Goal: Find specific fact: Locate a discrete piece of known information

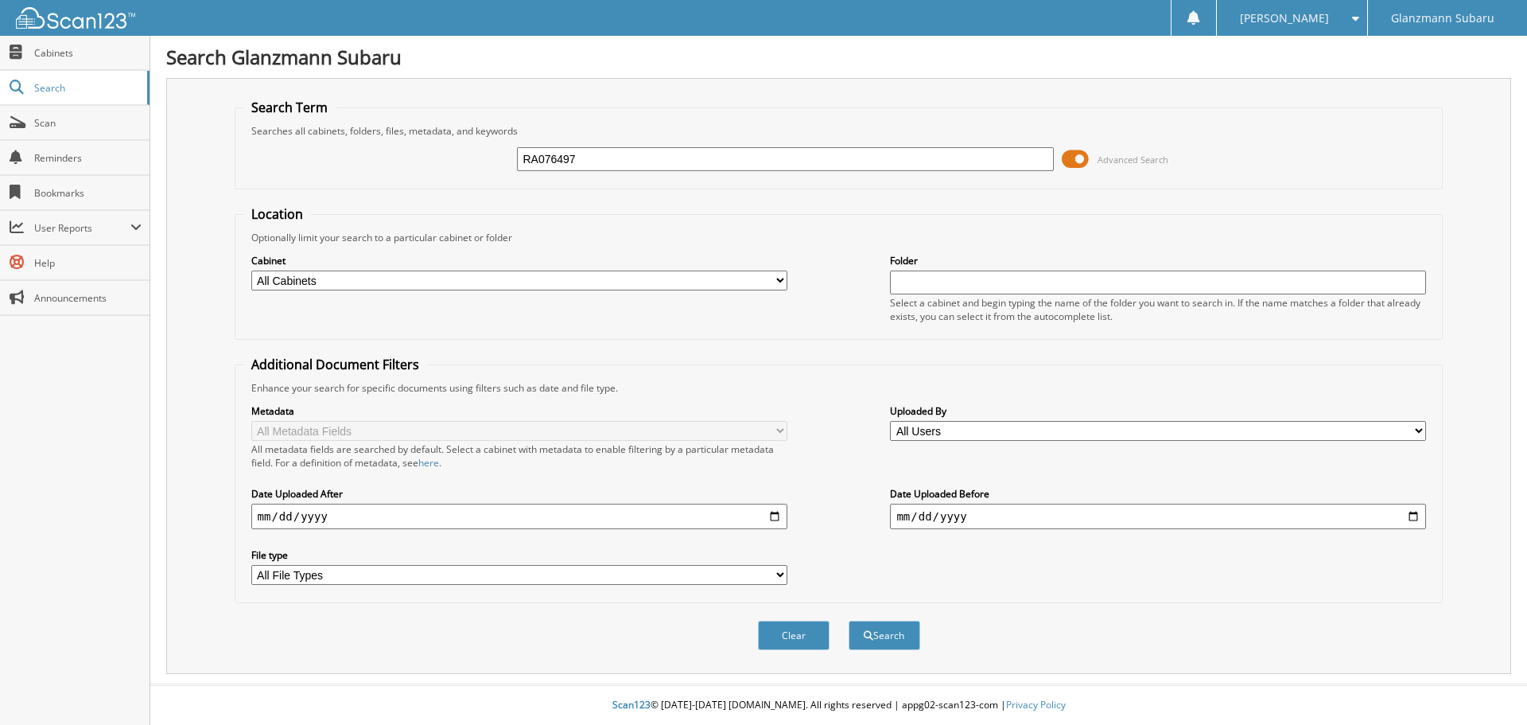
type input "RA076497"
click at [849, 621] on button "Search" at bounding box center [885, 635] width 72 height 29
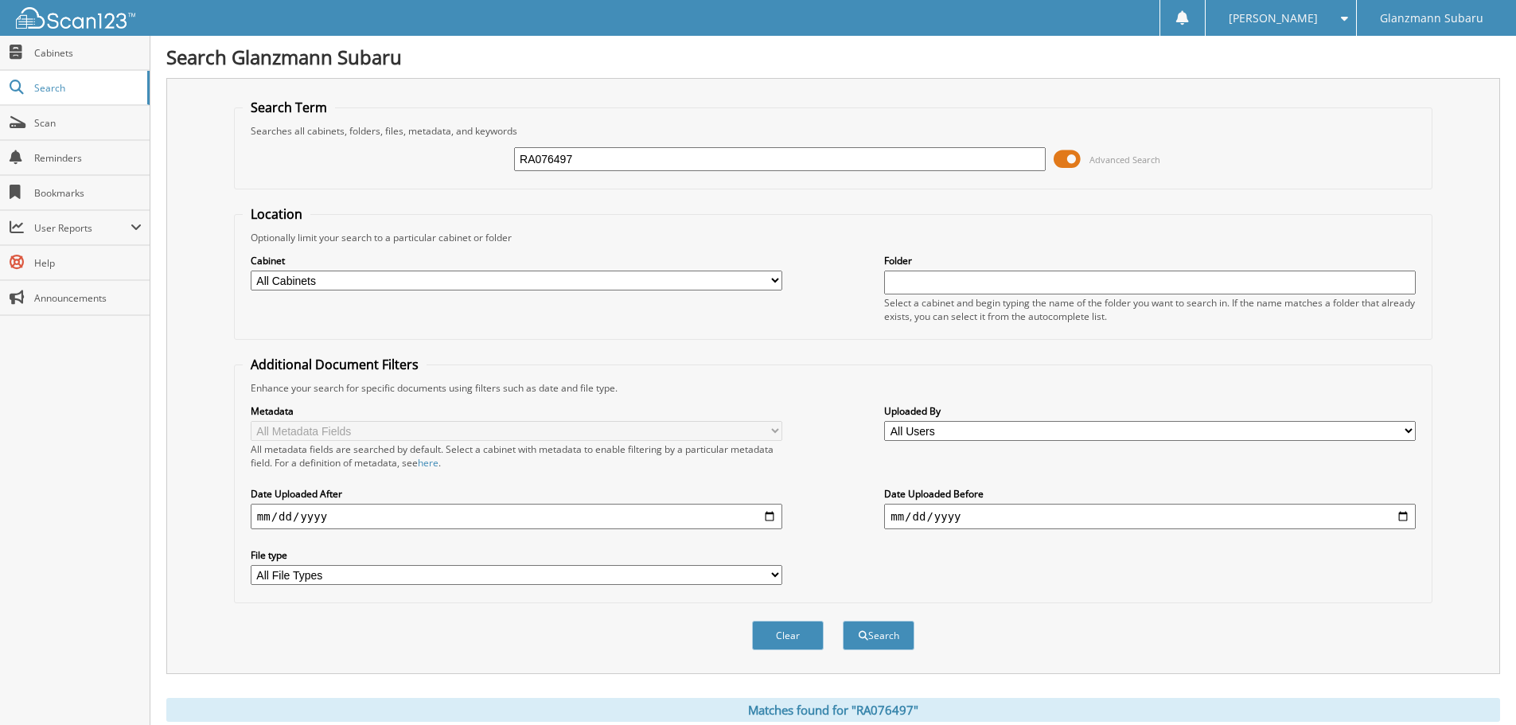
scroll to position [318, 0]
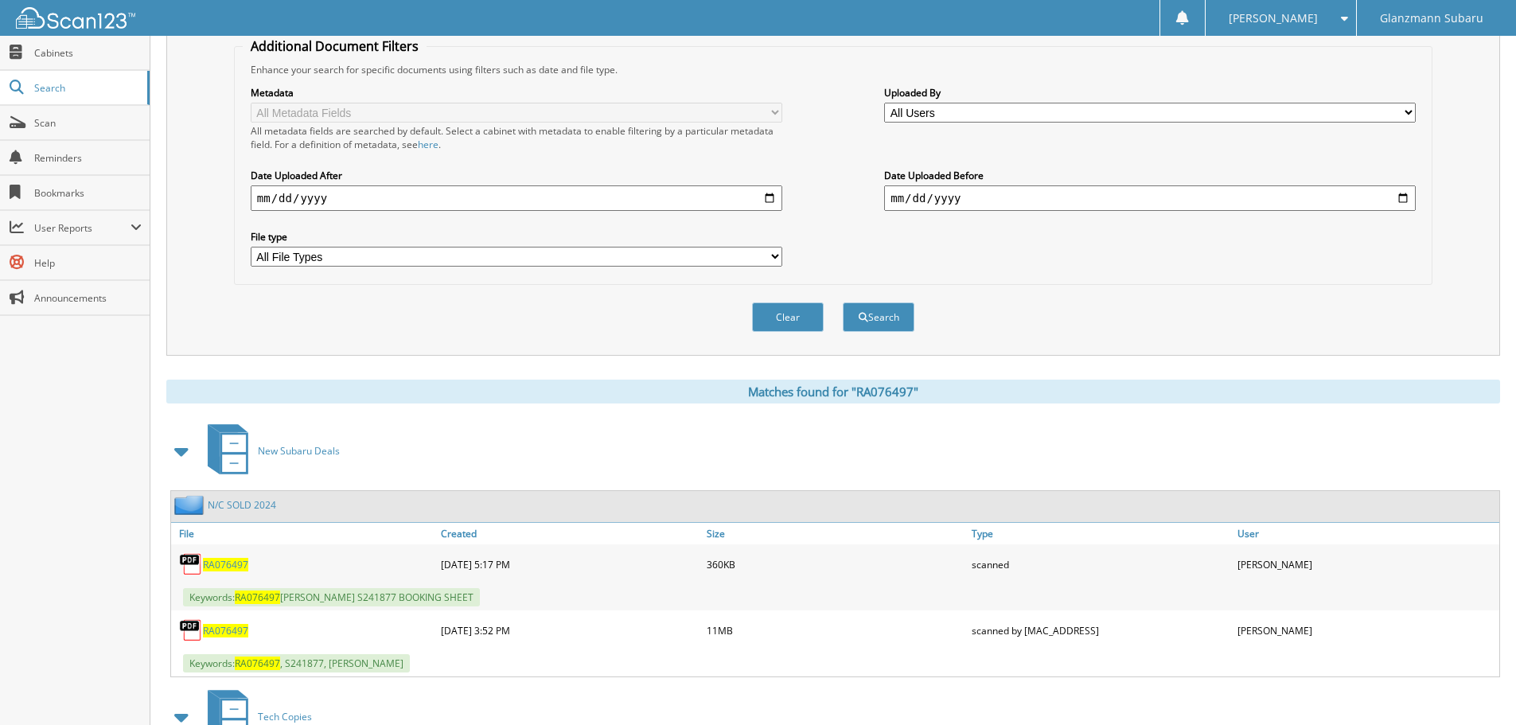
click at [234, 629] on span "RA076497" at bounding box center [225, 631] width 45 height 14
